Goal: Use online tool/utility: Use online tool/utility

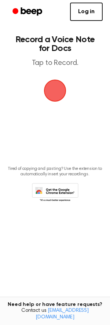
click at [53, 85] on span "button" at bounding box center [55, 90] width 21 height 21
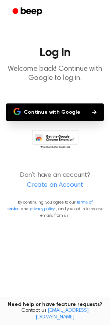
click at [60, 115] on button "Continue with Google" at bounding box center [55, 112] width 98 height 18
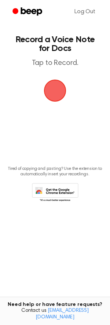
click at [54, 87] on span "button" at bounding box center [55, 90] width 21 height 21
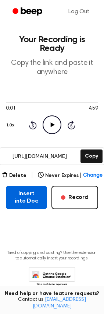
click at [37, 191] on button "Insert into Doc" at bounding box center [26, 197] width 41 height 23
click at [36, 190] on button "Insert into Doc" at bounding box center [26, 197] width 41 height 23
click at [29, 186] on button "Insert into Doc" at bounding box center [26, 197] width 41 height 23
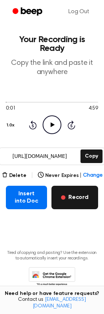
click at [81, 188] on button "Record" at bounding box center [74, 197] width 47 height 23
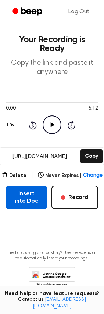
click at [33, 196] on button "Insert into Doc" at bounding box center [26, 197] width 41 height 23
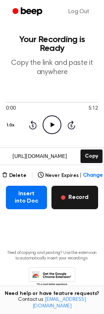
click at [75, 191] on button "Record" at bounding box center [74, 197] width 47 height 23
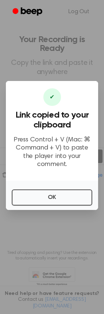
click at [89, 54] on div at bounding box center [52, 157] width 104 height 314
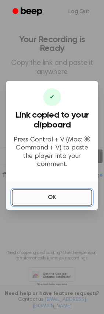
click at [79, 201] on button "OK" at bounding box center [52, 198] width 80 height 16
